Goal: Task Accomplishment & Management: Use online tool/utility

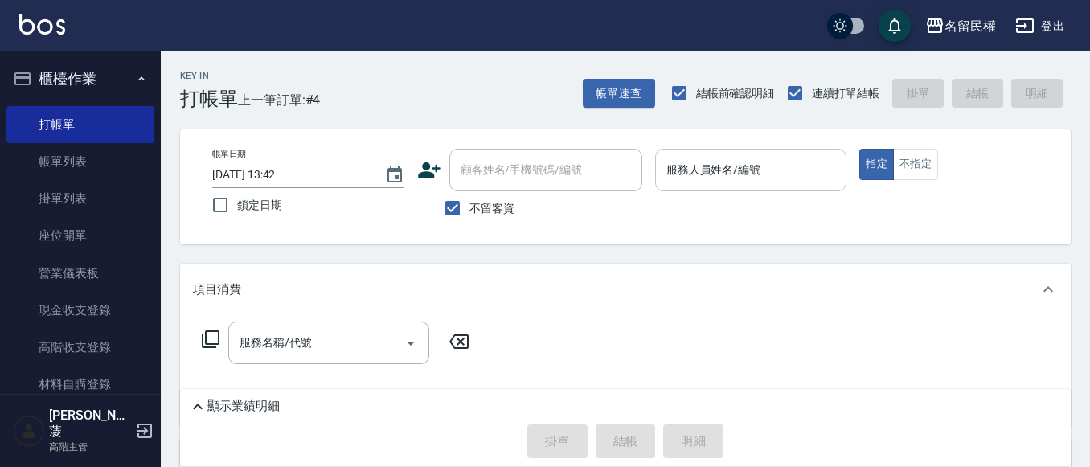
click at [744, 159] on input "服務人員姓名/編號" at bounding box center [751, 170] width 178 height 28
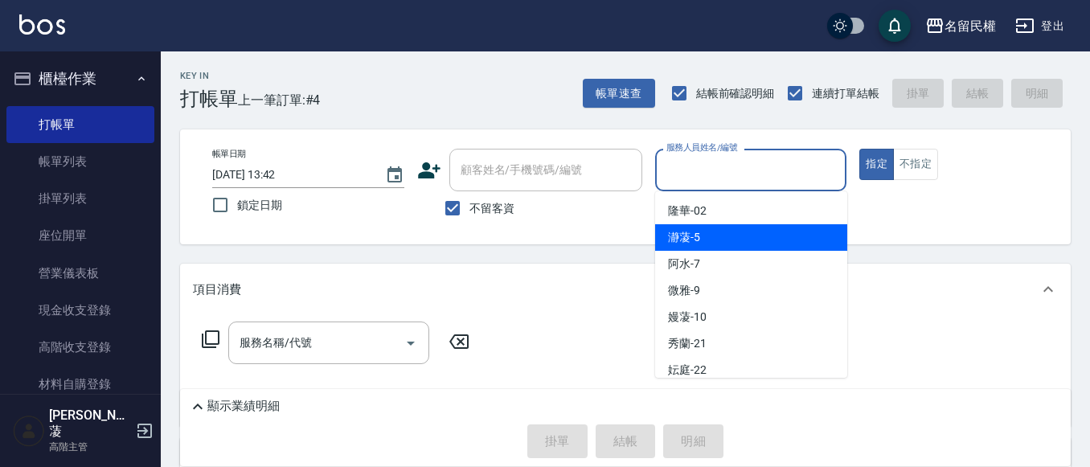
click at [695, 235] on span "瀞蓤 -5" at bounding box center [684, 237] width 32 height 17
type input "瀞蓤-5"
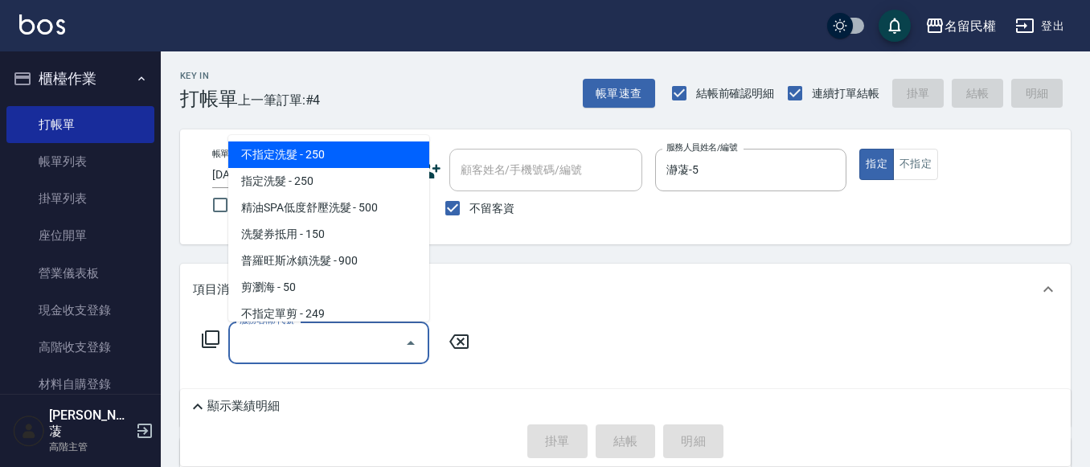
click at [322, 352] on input "服務名稱/代號" at bounding box center [317, 343] width 162 height 28
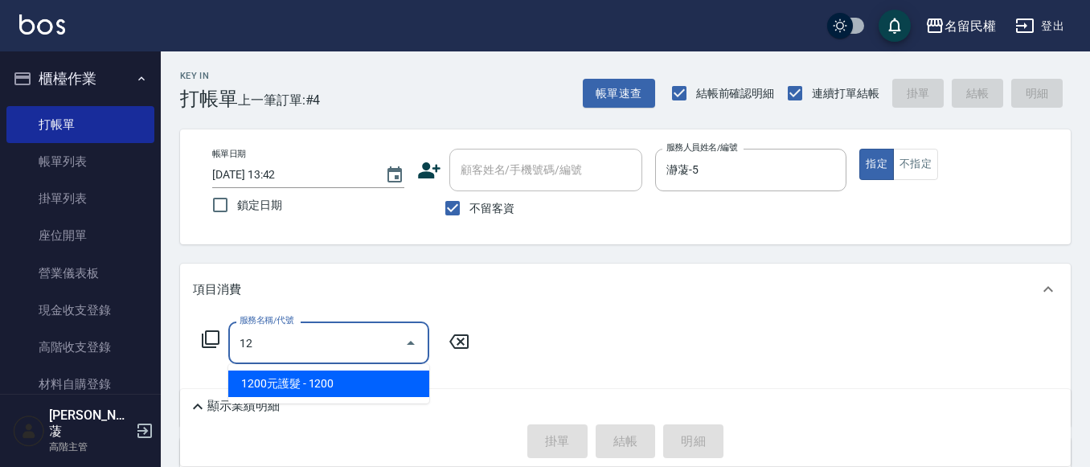
type input "1"
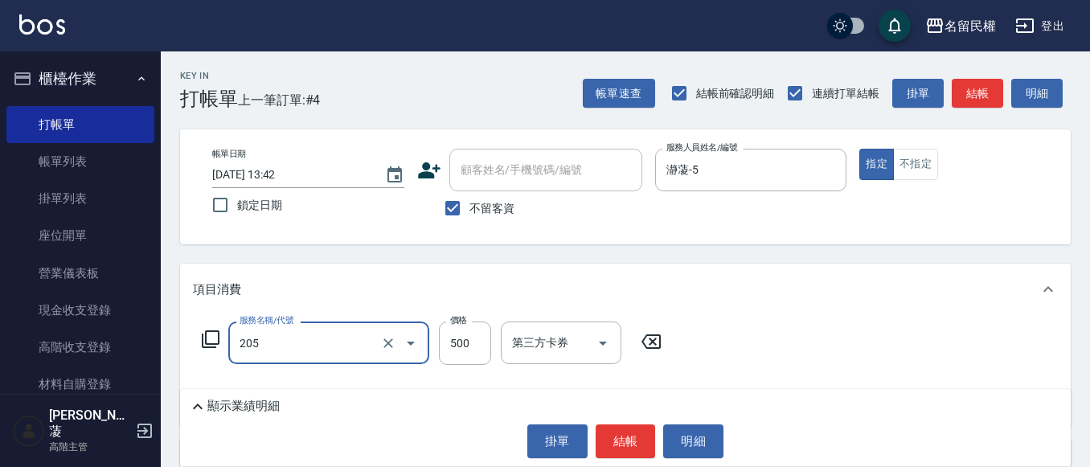
type input "指定洗剪(205)"
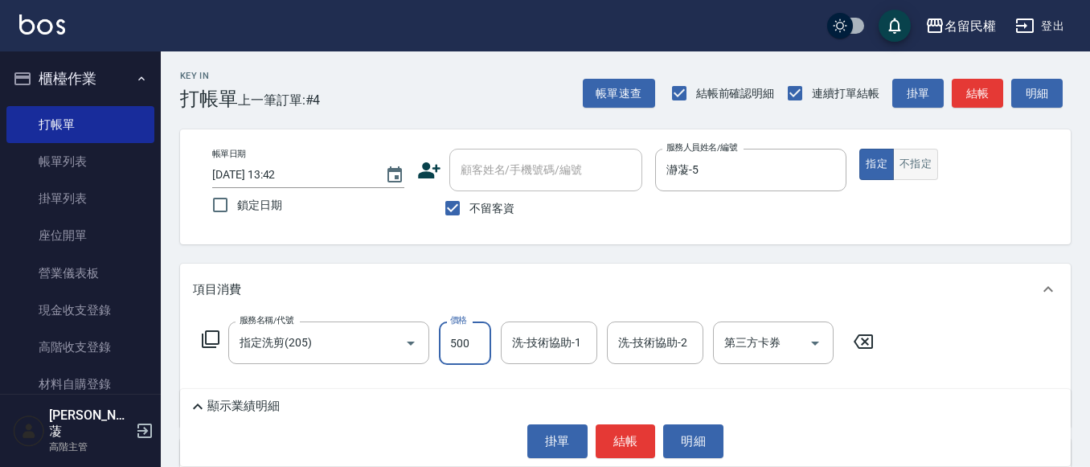
click at [914, 170] on button "不指定" at bounding box center [915, 164] width 45 height 31
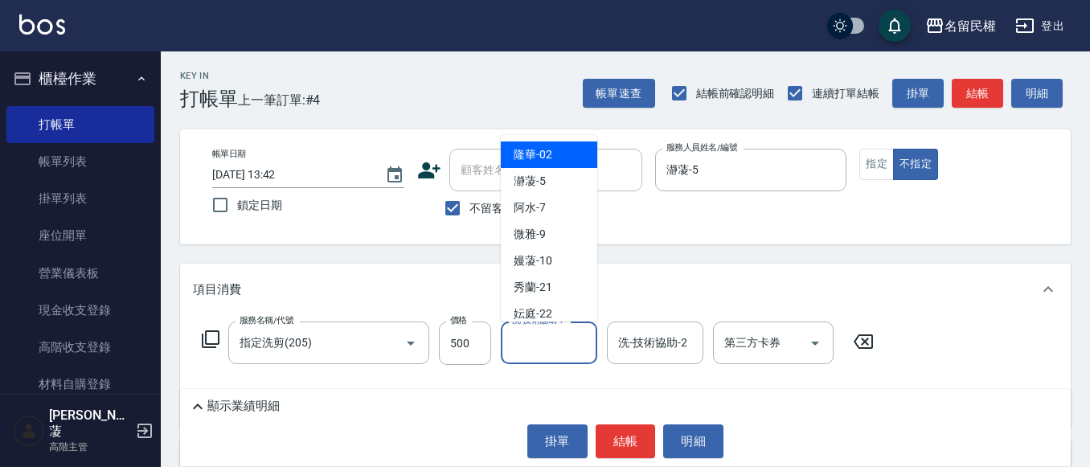
click at [574, 329] on input "洗-技術協助-1" at bounding box center [549, 343] width 82 height 28
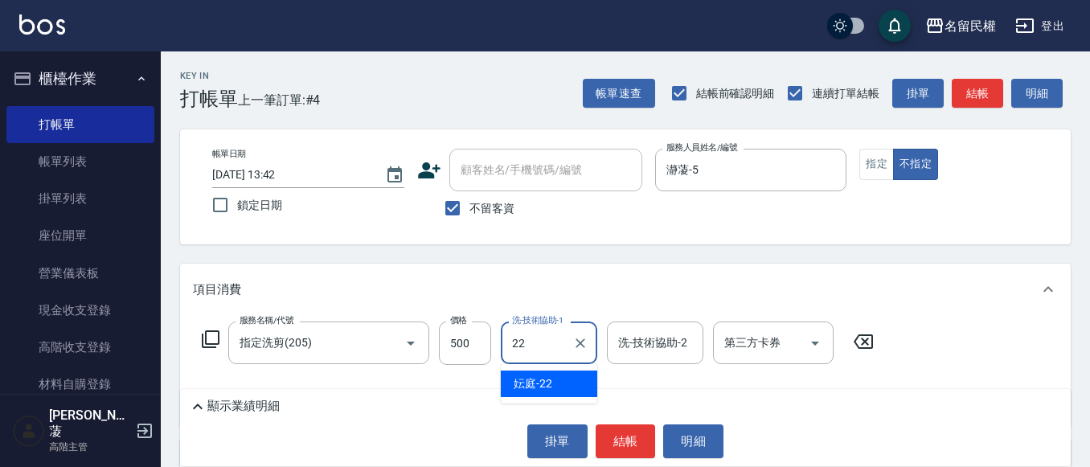
type input "妘庭-22"
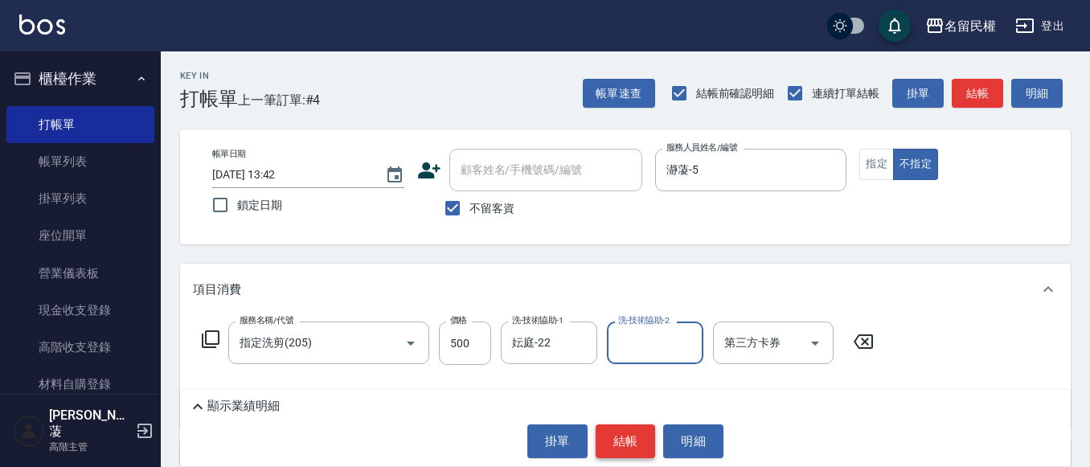
click at [635, 440] on button "結帳" at bounding box center [626, 441] width 60 height 34
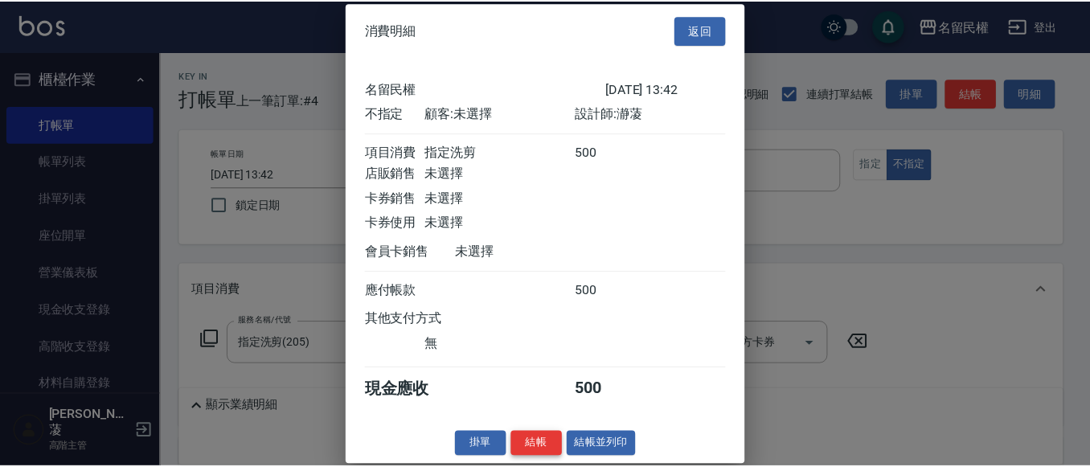
scroll to position [21, 0]
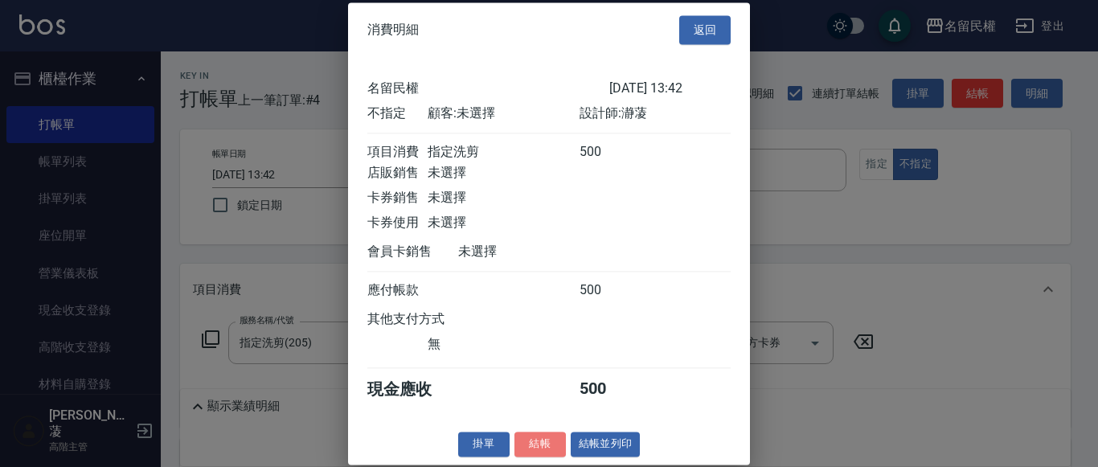
drag, startPoint x: 523, startPoint y: 436, endPoint x: 550, endPoint y: 444, distance: 28.5
click at [543, 443] on button "結帳" at bounding box center [539, 444] width 51 height 25
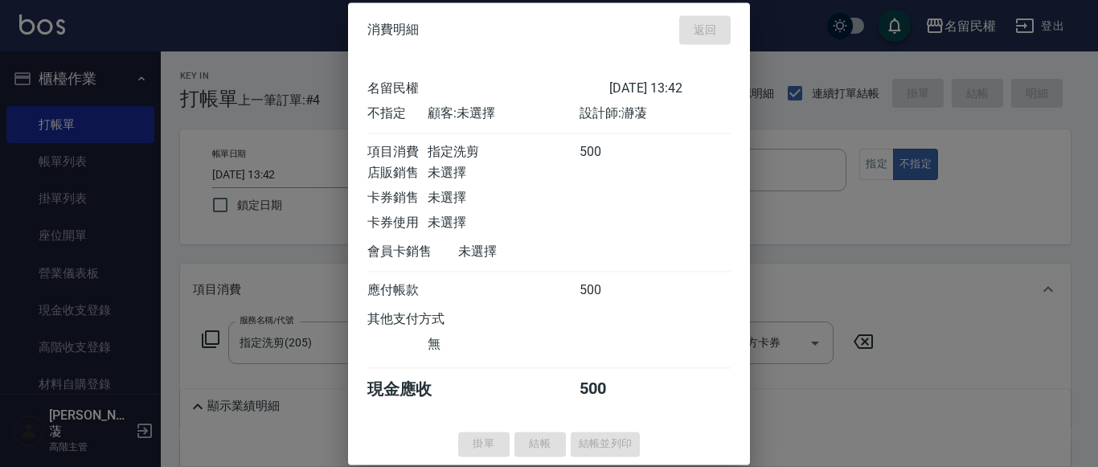
type input "[DATE] 15:20"
